Goal: Task Accomplishment & Management: Manage account settings

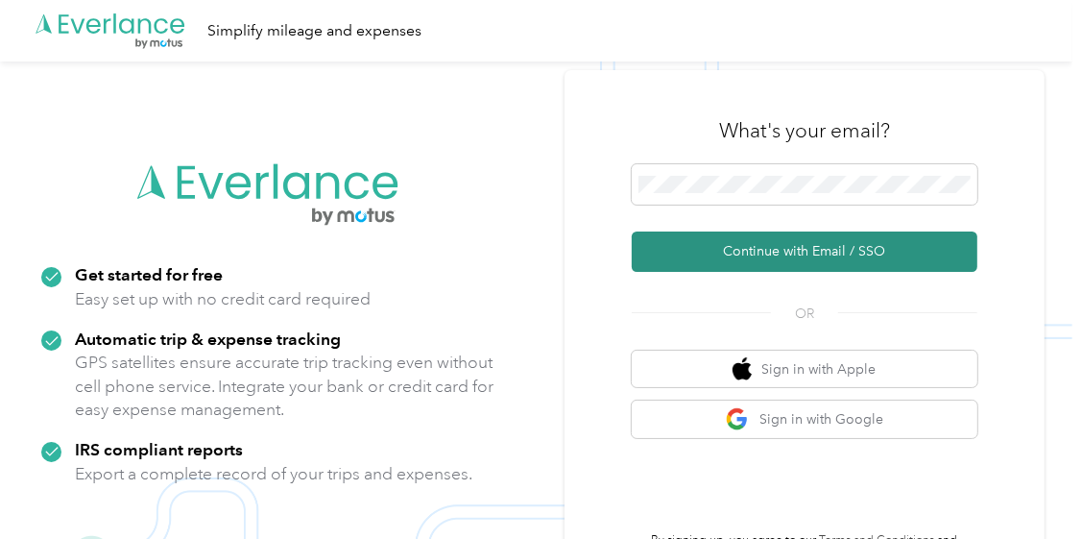
click at [754, 246] on button "Continue with Email / SSO" at bounding box center [805, 251] width 346 height 40
click at [815, 252] on button "Continue with Email / SSO" at bounding box center [805, 251] width 346 height 40
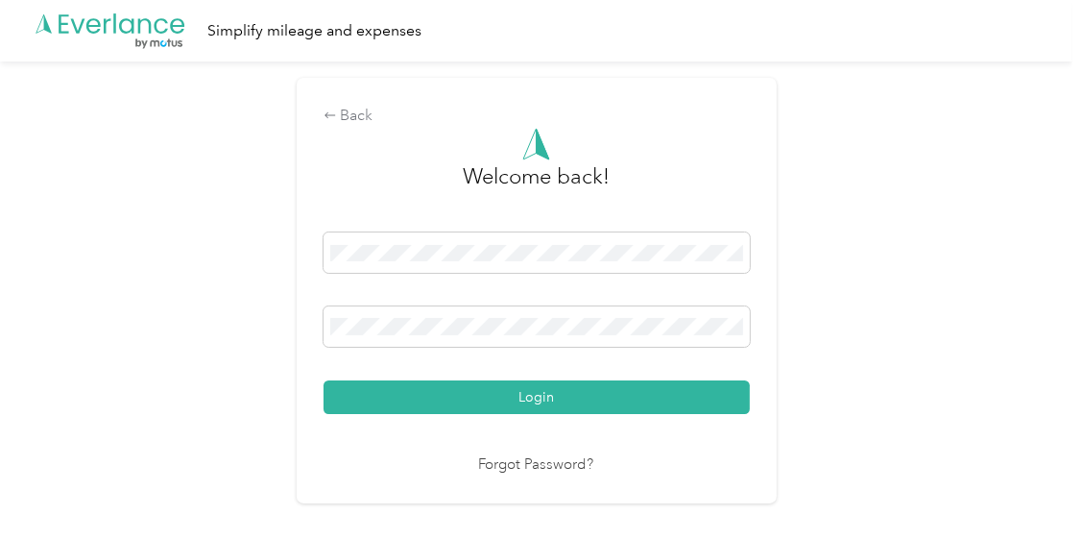
drag, startPoint x: 550, startPoint y: 335, endPoint x: 218, endPoint y: 393, distance: 337.2
click at [218, 393] on div "Back Welcome back! Login Forgot Password?" at bounding box center [536, 298] width 1073 height 474
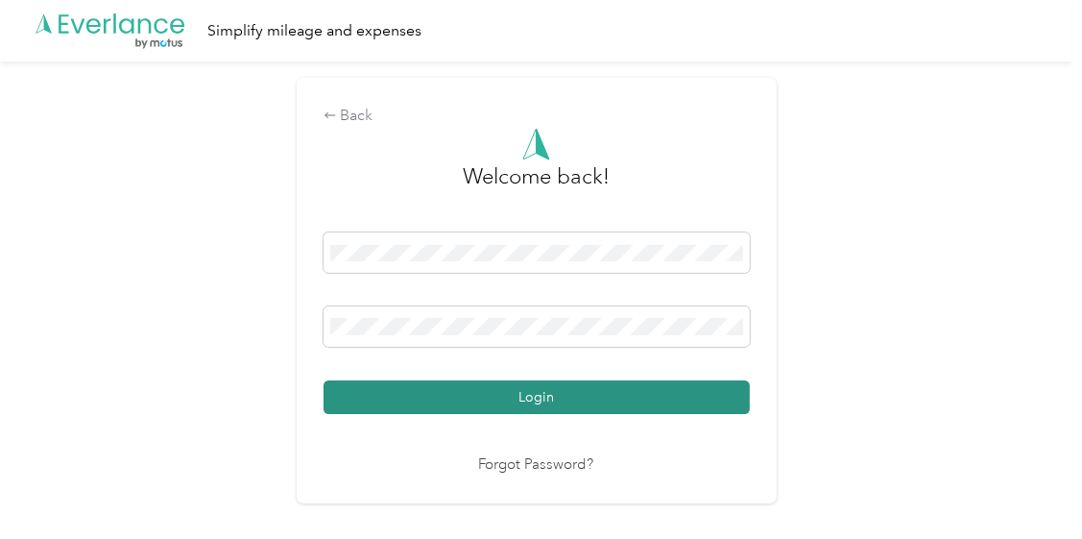
click at [538, 391] on button "Login" at bounding box center [537, 397] width 426 height 34
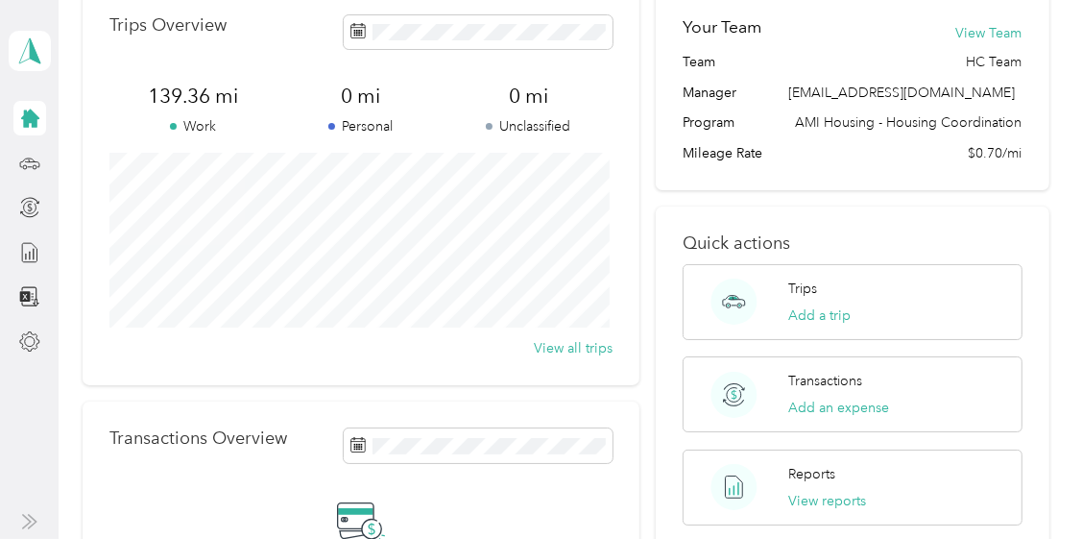
scroll to position [192, 0]
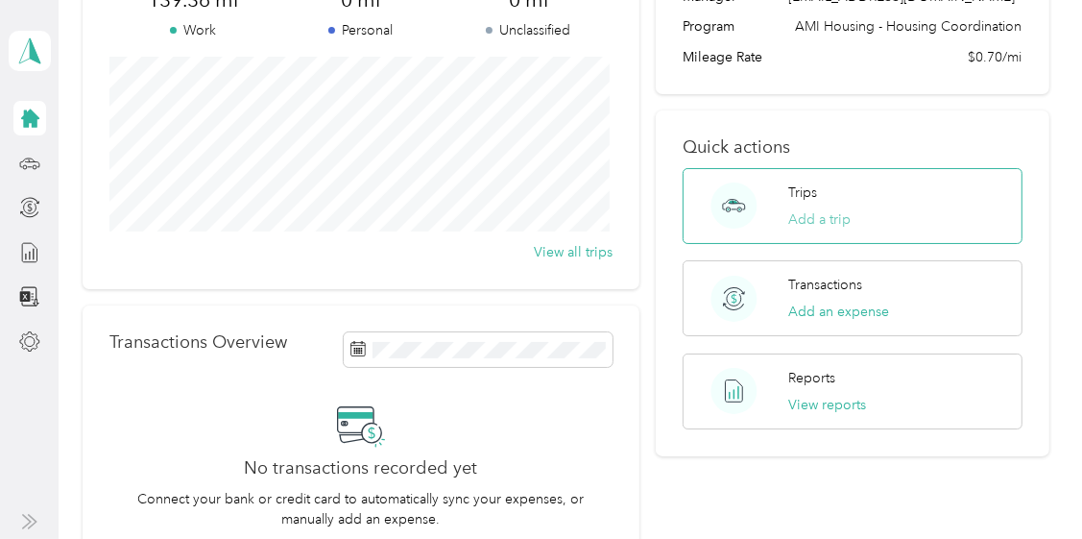
click at [801, 213] on button "Add a trip" at bounding box center [819, 219] width 62 height 20
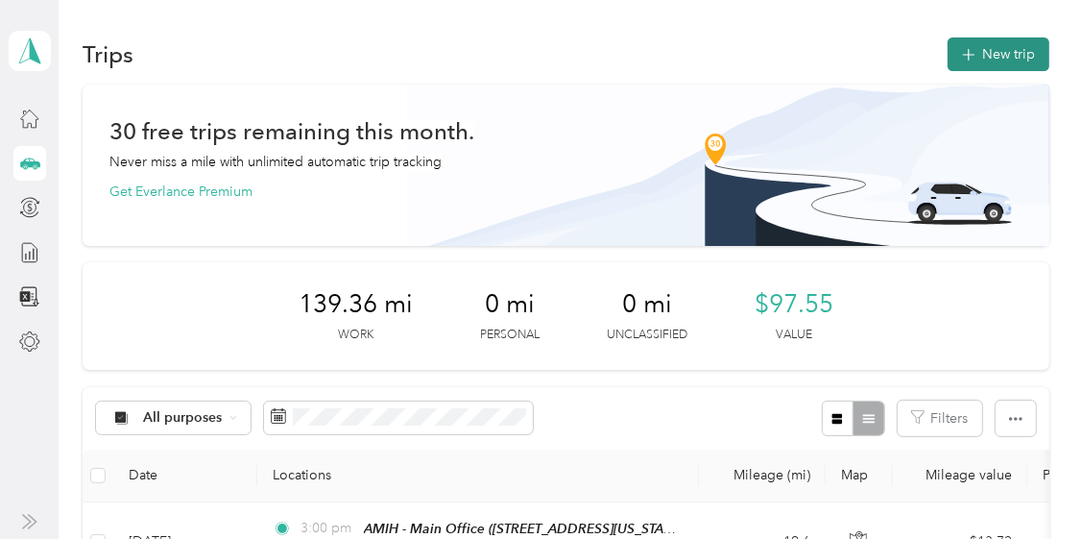
click at [975, 50] on button "New trip" at bounding box center [999, 54] width 102 height 34
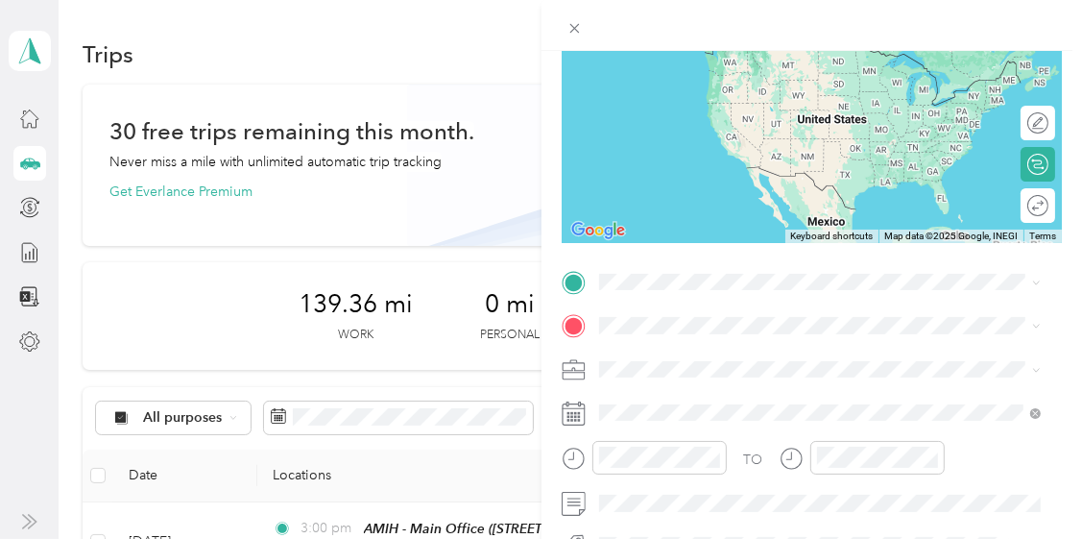
scroll to position [288, 0]
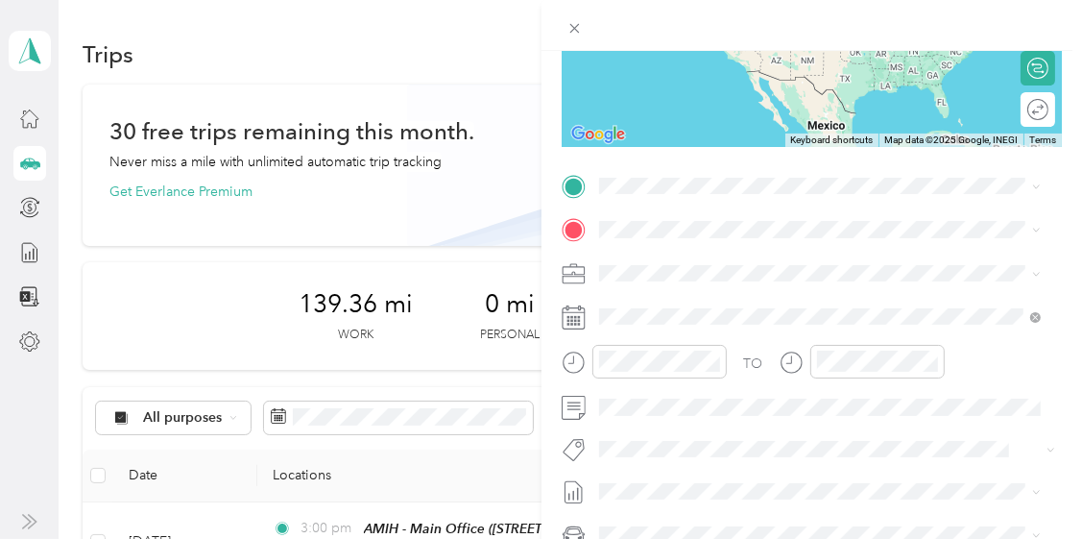
click at [566, 315] on icon at bounding box center [574, 317] width 24 height 24
click at [569, 313] on icon at bounding box center [574, 317] width 24 height 24
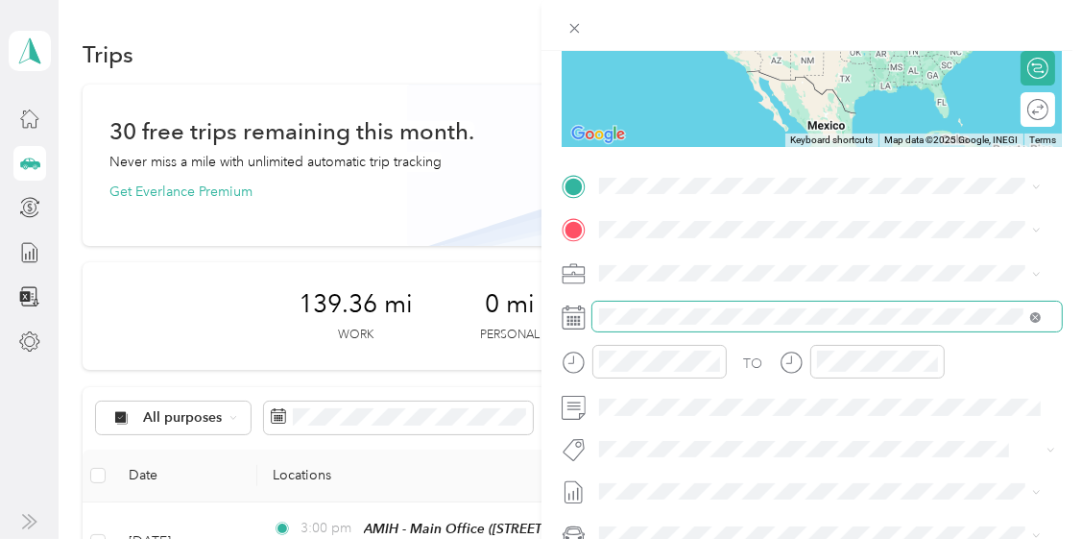
click at [1033, 316] on icon at bounding box center [1035, 317] width 11 height 11
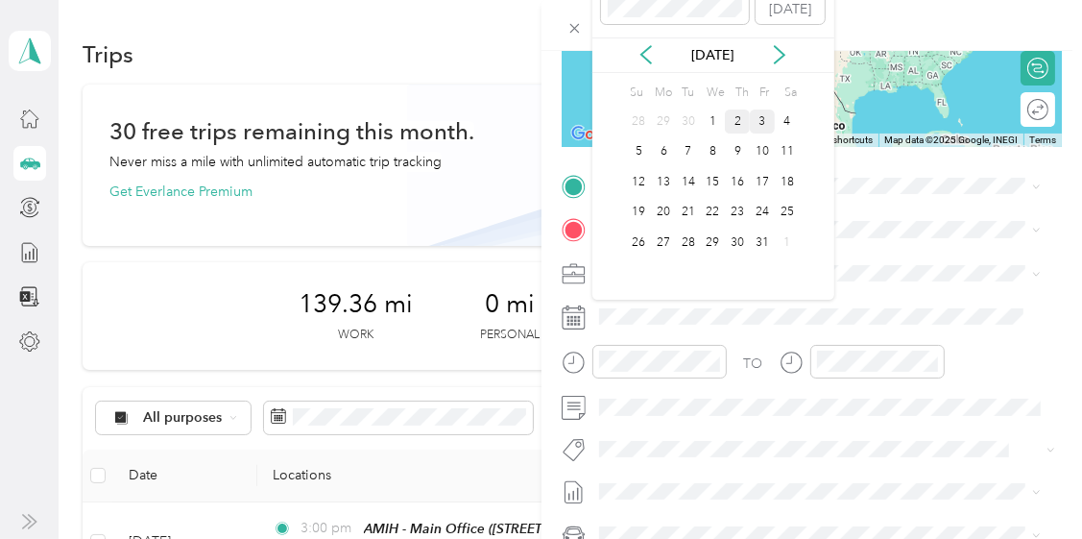
click at [733, 116] on div "2" at bounding box center [737, 121] width 25 height 24
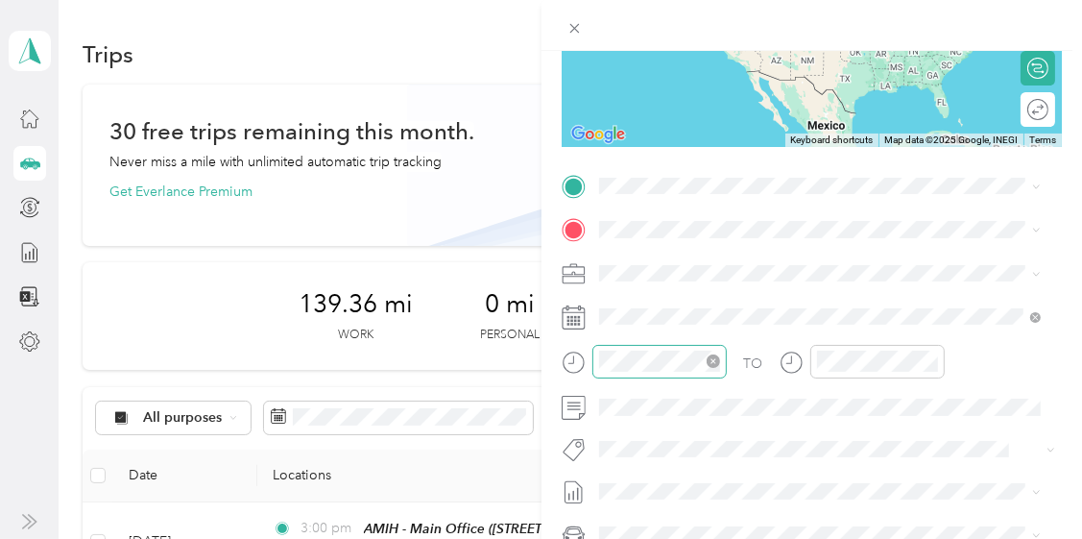
click at [712, 362] on icon "close-circle" at bounding box center [713, 360] width 13 height 13
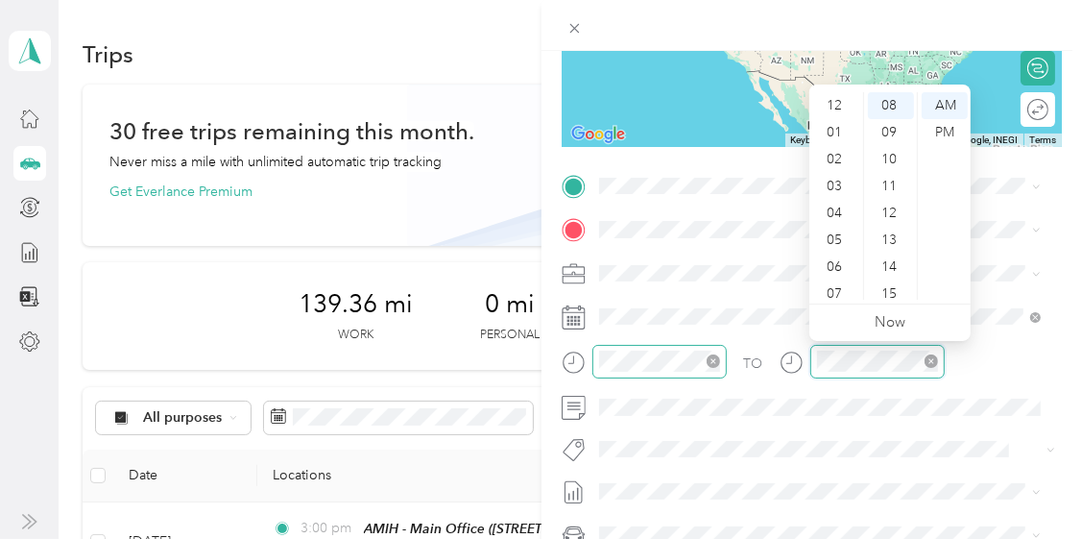
scroll to position [115, 0]
click at [930, 357] on icon "close-circle" at bounding box center [931, 360] width 13 height 13
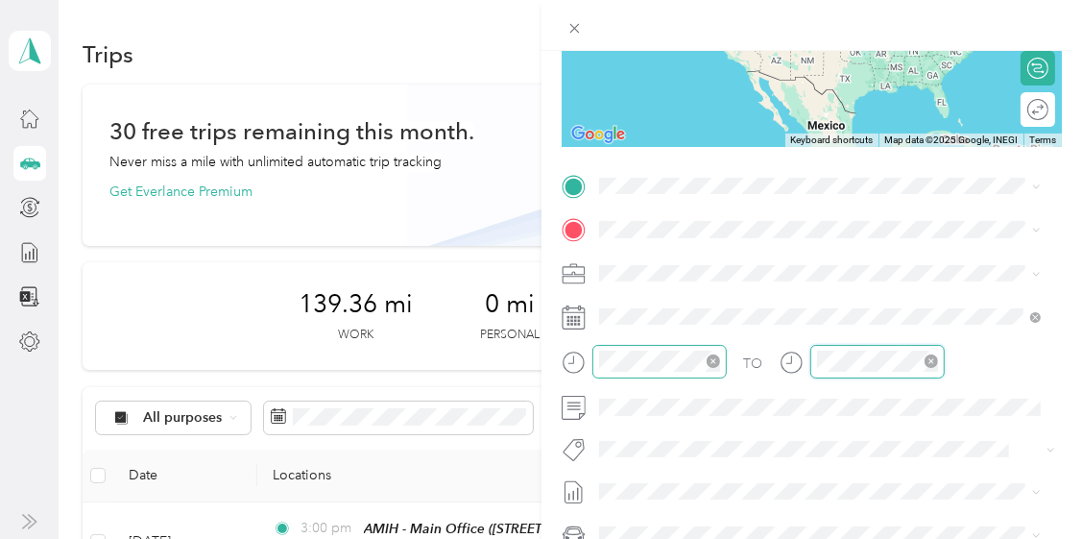
click at [930, 357] on icon "close-circle" at bounding box center [931, 360] width 13 height 13
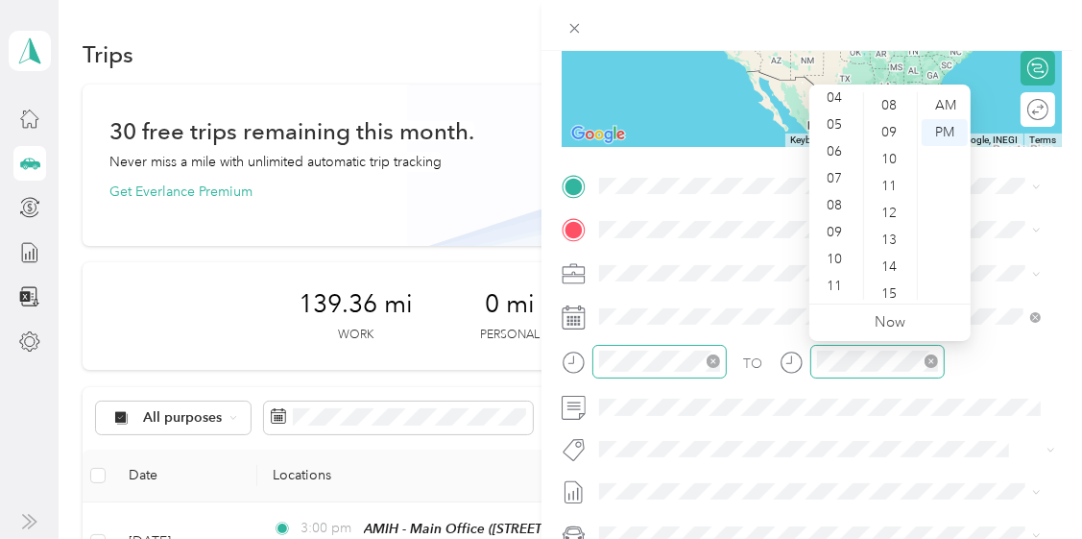
click at [990, 366] on div "TO" at bounding box center [812, 368] width 501 height 47
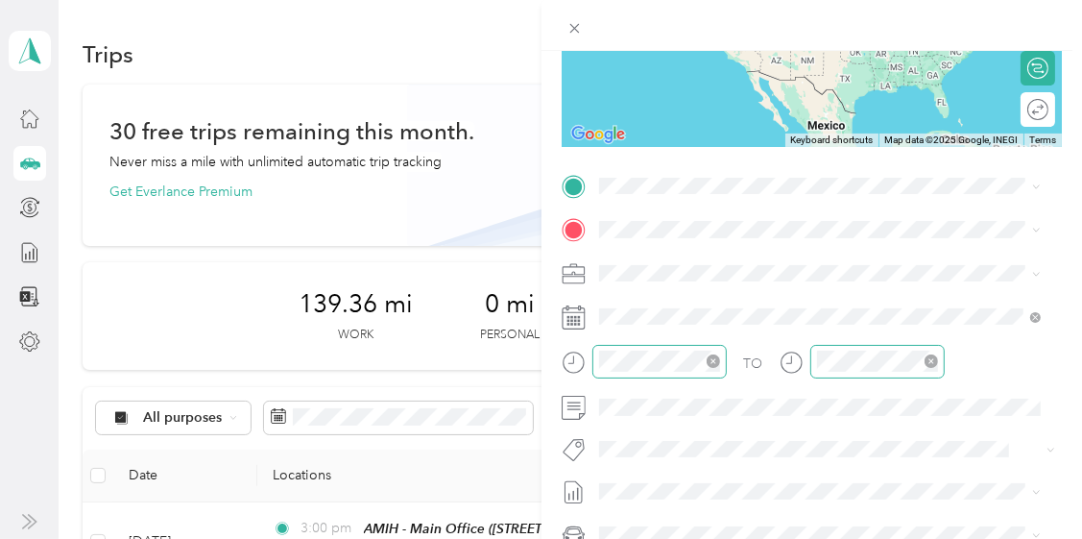
click at [788, 357] on icon at bounding box center [792, 363] width 24 height 24
click at [927, 359] on icon "close-circle" at bounding box center [931, 360] width 13 height 13
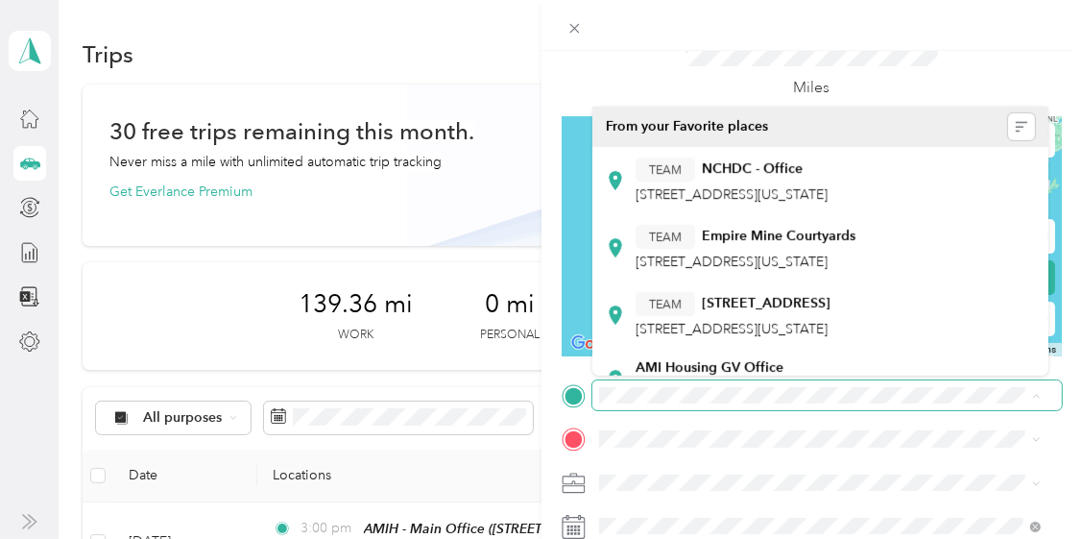
scroll to position [0, 0]
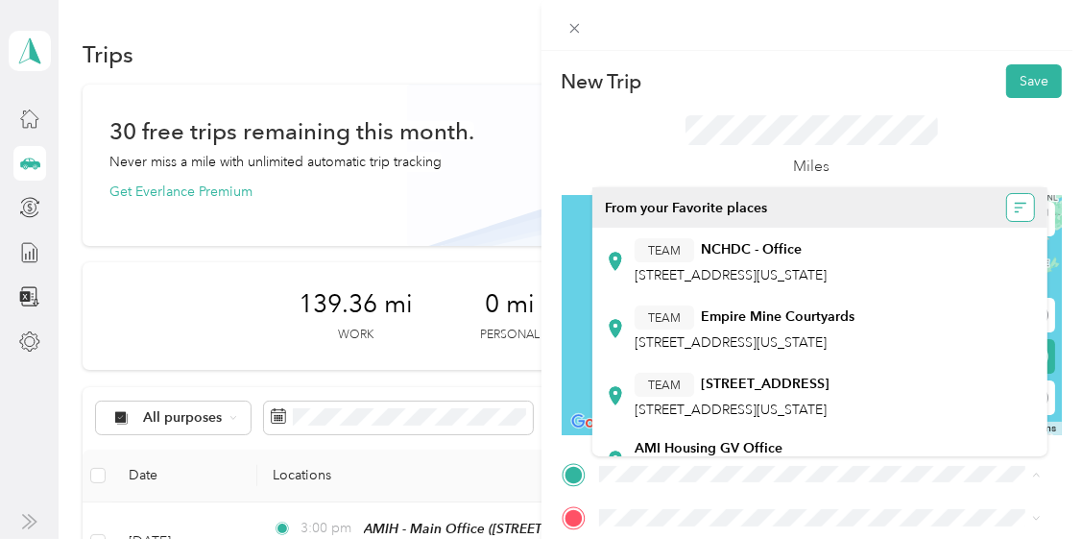
click at [1014, 205] on icon "button" at bounding box center [1020, 207] width 13 height 13
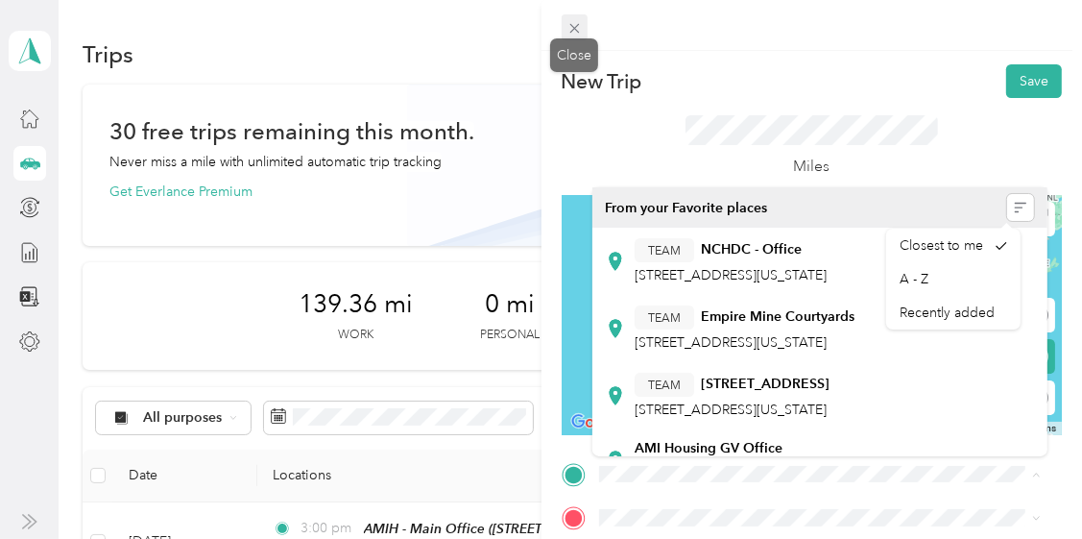
click at [571, 20] on icon at bounding box center [575, 28] width 16 height 16
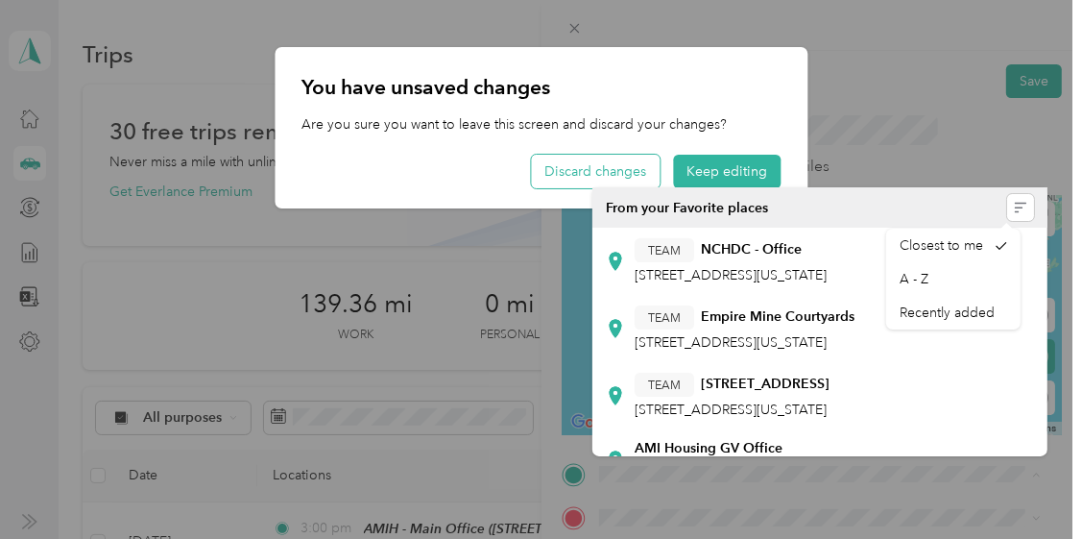
click at [581, 166] on button "Discard changes" at bounding box center [595, 172] width 129 height 34
